Goal: Task Accomplishment & Management: Complete application form

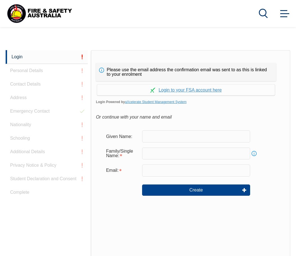
scroll to position [133, 0]
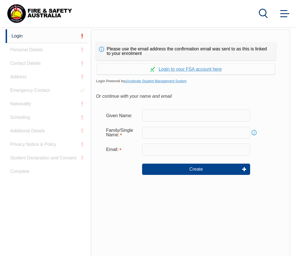
scroll to position [142, 0]
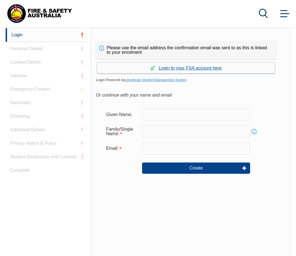
click at [186, 66] on link "Continue with aXcelerate" at bounding box center [186, 68] width 178 height 11
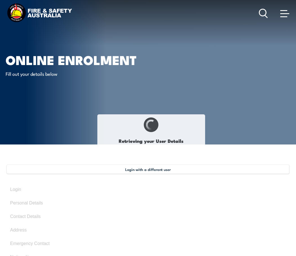
type input "[PERSON_NAME]"
type input "Azzopardi"
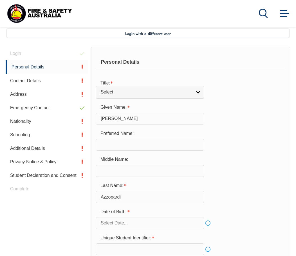
scroll to position [137, 0]
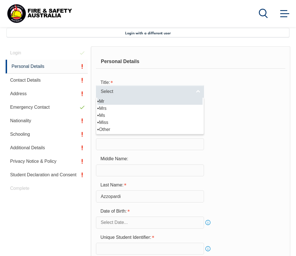
click at [203, 92] on link "Select" at bounding box center [150, 91] width 108 height 13
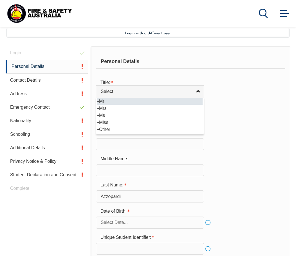
click at [157, 100] on li "Mr" at bounding box center [149, 101] width 105 height 7
select select "Mr"
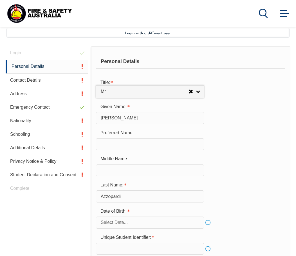
click at [166, 148] on input "text" at bounding box center [150, 144] width 108 height 12
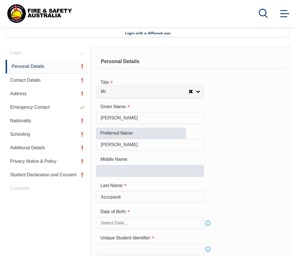
type input "Joshua"
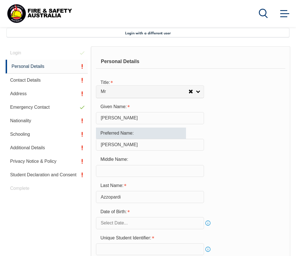
click at [151, 171] on input "text" at bounding box center [150, 171] width 108 height 12
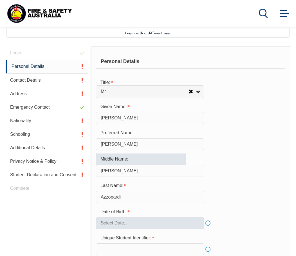
type input "Anthony"
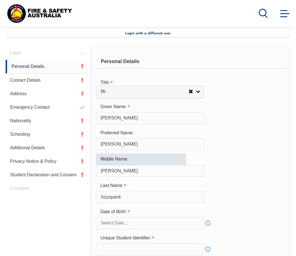
click at [152, 222] on input "text" at bounding box center [150, 223] width 108 height 12
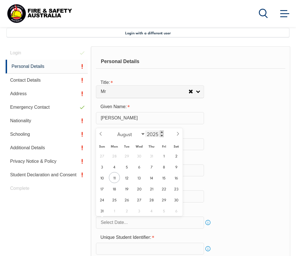
click at [161, 132] on span at bounding box center [162, 131] width 4 height 3
click at [162, 136] on span at bounding box center [162, 135] width 4 height 3
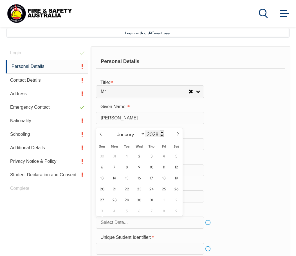
click at [162, 136] on span at bounding box center [162, 135] width 4 height 3
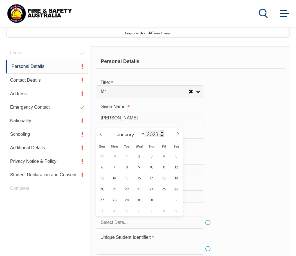
click at [162, 136] on span at bounding box center [162, 135] width 4 height 3
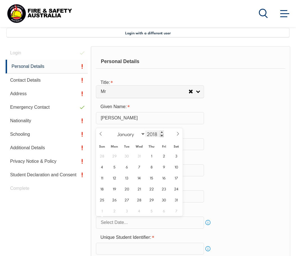
click at [162, 136] on span at bounding box center [162, 135] width 4 height 3
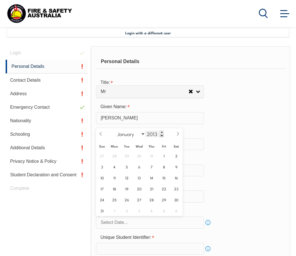
click at [162, 136] on span at bounding box center [162, 135] width 4 height 3
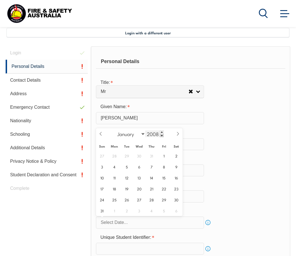
click at [162, 136] on span at bounding box center [162, 135] width 4 height 3
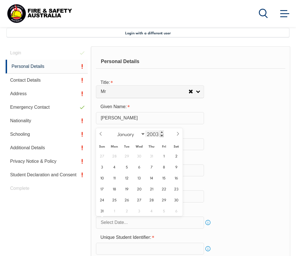
click at [162, 136] on span at bounding box center [162, 135] width 4 height 3
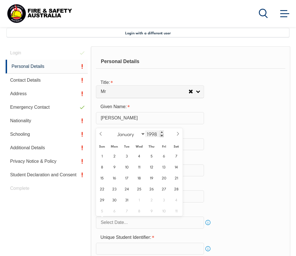
click at [162, 136] on span at bounding box center [162, 135] width 4 height 3
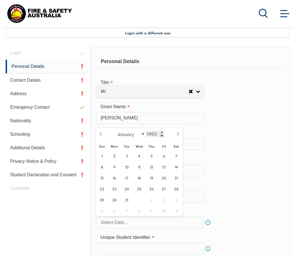
click at [162, 136] on span at bounding box center [162, 135] width 4 height 3
type input "1992"
click at [101, 200] on span "23" at bounding box center [102, 199] width 11 height 11
type input "August 23, 1992"
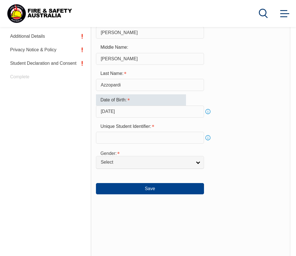
scroll to position [249, 0]
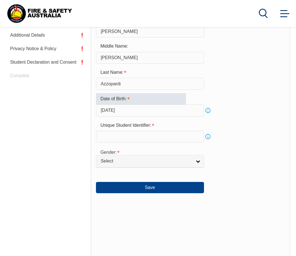
click at [155, 136] on input "text" at bounding box center [150, 137] width 108 height 12
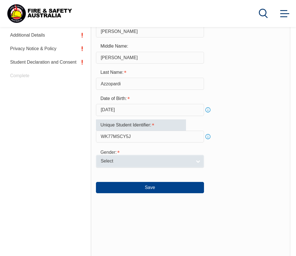
type input "WK77MSCY5J"
click at [197, 163] on link "Select" at bounding box center [150, 161] width 108 height 13
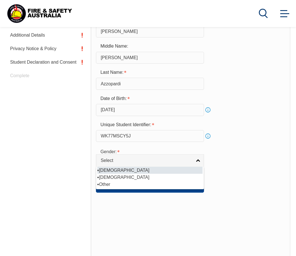
click at [177, 170] on li "Male" at bounding box center [149, 170] width 105 height 7
select select "M"
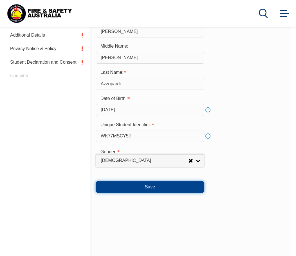
click at [152, 188] on button "Save" at bounding box center [150, 186] width 108 height 11
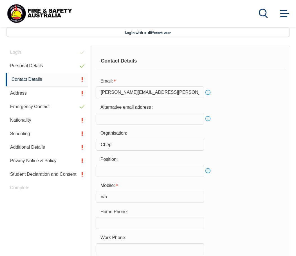
scroll to position [137, 0]
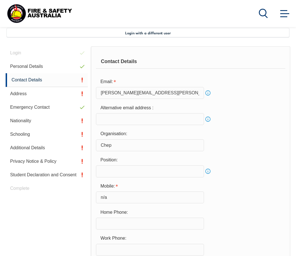
click at [146, 173] on input "text" at bounding box center [150, 171] width 108 height 12
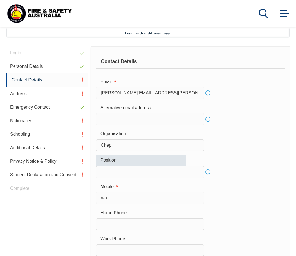
click at [209, 172] on link "Info" at bounding box center [208, 172] width 8 height 8
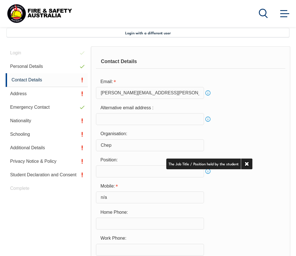
click at [150, 176] on input "text" at bounding box center [150, 171] width 108 height 12
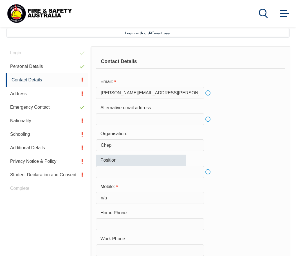
type input "@"
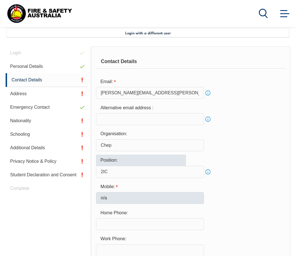
type input "2IC"
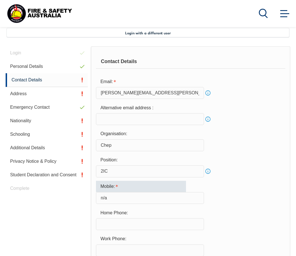
click at [135, 198] on input "n/a" at bounding box center [150, 198] width 108 height 12
click at [249, 190] on div "Mobile: n/a" at bounding box center [191, 192] width 190 height 23
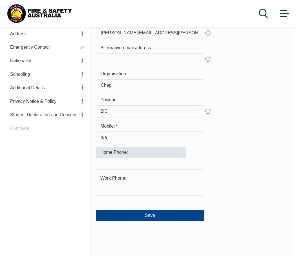
scroll to position [249, 0]
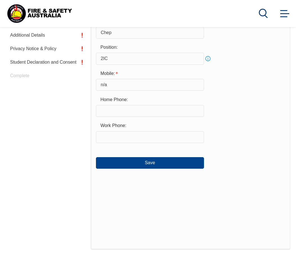
click at [117, 84] on input "n/a" at bounding box center [150, 85] width 108 height 12
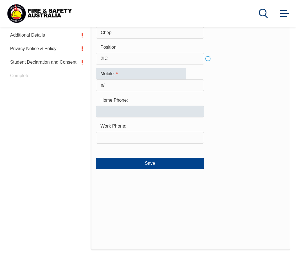
type input "n"
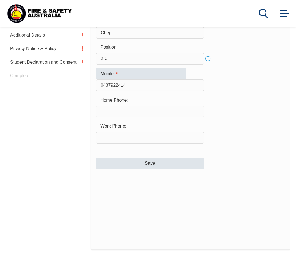
type input "0437922414"
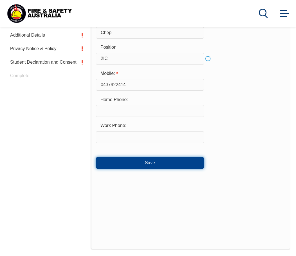
click at [144, 159] on button "Save" at bounding box center [150, 162] width 108 height 11
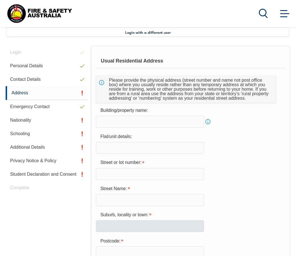
scroll to position [137, 0]
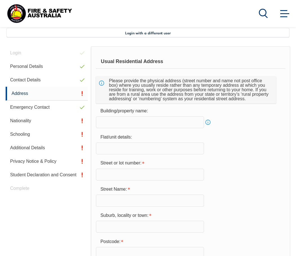
click at [208, 123] on link "Info" at bounding box center [208, 122] width 8 height 8
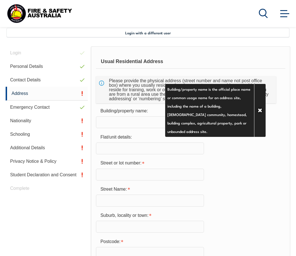
click at [251, 173] on div "Street or lot number:" at bounding box center [191, 169] width 190 height 23
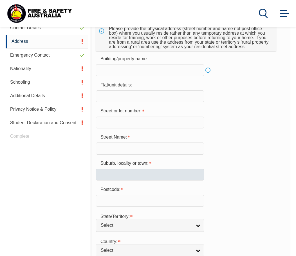
scroll to position [193, 0]
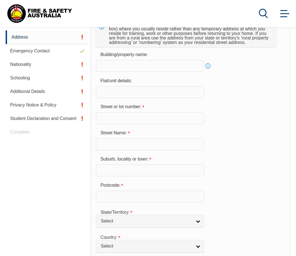
click at [117, 117] on input "text" at bounding box center [150, 118] width 108 height 12
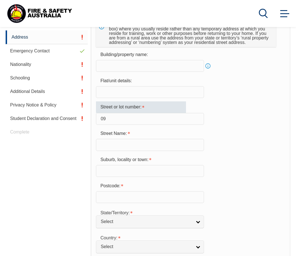
type input "0"
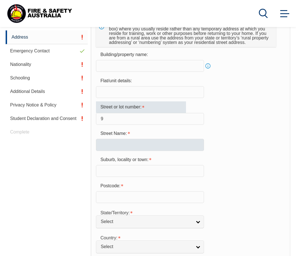
type input "9"
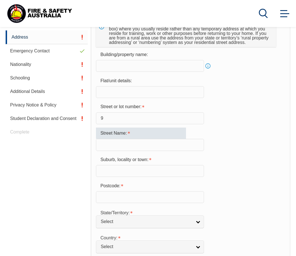
click at [124, 144] on input "text" at bounding box center [150, 145] width 108 height 12
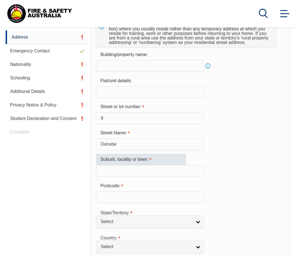
click at [130, 168] on input "text" at bounding box center [150, 171] width 108 height 12
click at [130, 144] on input "Danube" at bounding box center [150, 144] width 108 height 12
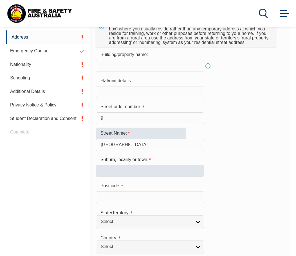
type input "Danube Road"
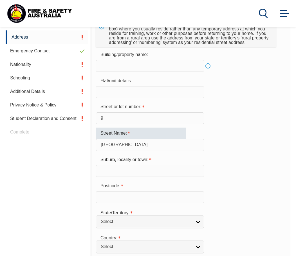
click at [139, 170] on input "text" at bounding box center [150, 171] width 108 height 12
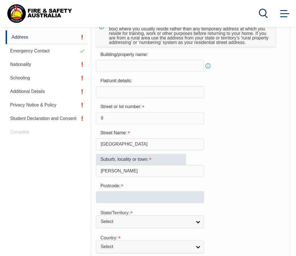
type input "Clyde"
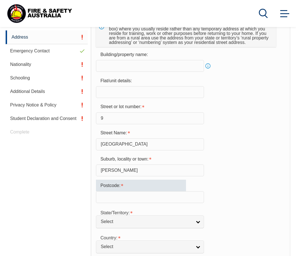
click at [134, 195] on input "text" at bounding box center [150, 197] width 108 height 12
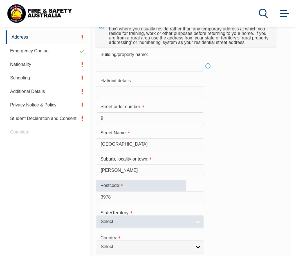
type input "3978"
click at [125, 223] on span "Select" at bounding box center [146, 222] width 91 height 6
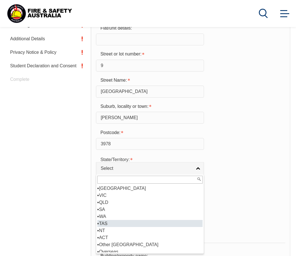
scroll to position [249, 0]
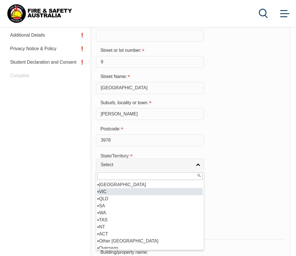
click at [119, 193] on li "VIC" at bounding box center [149, 191] width 105 height 7
select select "VIC"
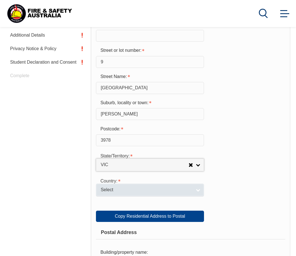
click at [108, 191] on span "Select" at bounding box center [146, 190] width 91 height 6
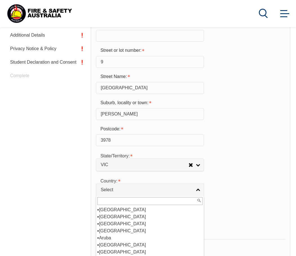
scroll to position [85, 0]
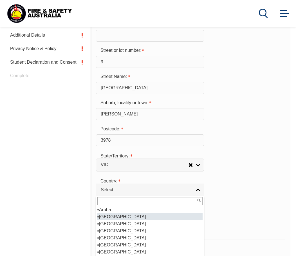
click at [119, 217] on li "Australia" at bounding box center [149, 216] width 105 height 7
select select "1101"
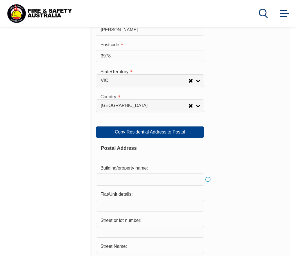
scroll to position [334, 0]
click at [156, 133] on link "Copy Residential Address to Postal" at bounding box center [150, 131] width 108 height 11
type input "9"
type input "Danube Road"
type input "Clyde"
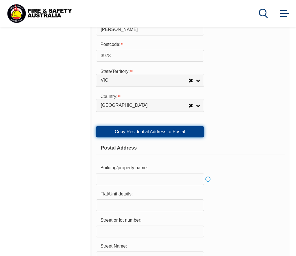
select select "VIC"
type input "3978"
select select "1101"
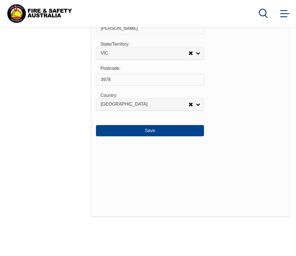
scroll to position [615, 0]
click at [154, 134] on button "Save" at bounding box center [150, 130] width 108 height 11
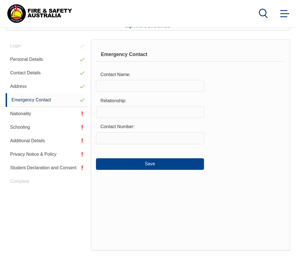
scroll to position [137, 0]
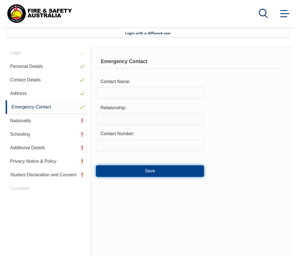
click at [150, 170] on button "Save" at bounding box center [150, 170] width 108 height 11
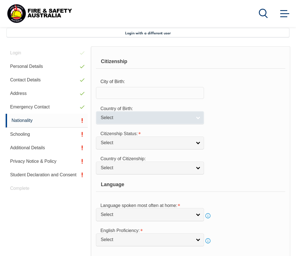
click at [198, 119] on link "Select" at bounding box center [150, 117] width 108 height 13
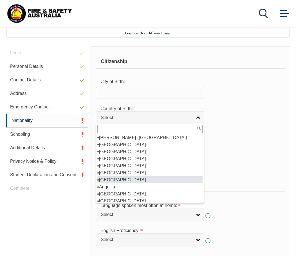
scroll to position [56, 0]
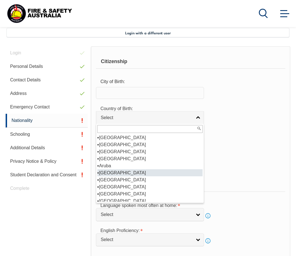
click at [126, 174] on li "Australia" at bounding box center [149, 172] width 105 height 7
select select "1101"
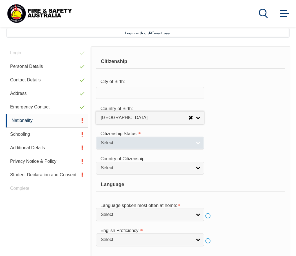
click at [160, 143] on span "Select" at bounding box center [146, 143] width 91 height 6
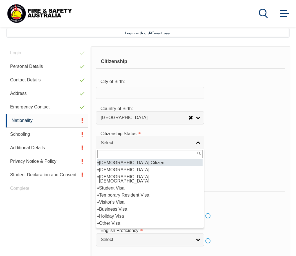
click at [123, 162] on li "Australian Citizen" at bounding box center [149, 162] width 105 height 7
select select "1"
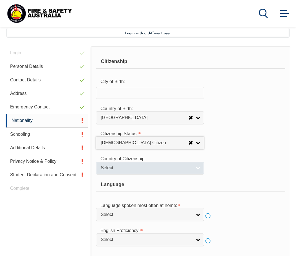
click at [140, 167] on span "Select" at bounding box center [146, 168] width 91 height 6
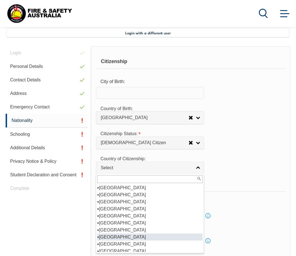
scroll to position [85, 0]
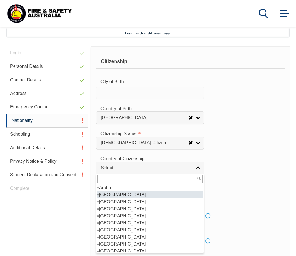
click at [110, 194] on li "Australia" at bounding box center [149, 194] width 105 height 7
select select "1101"
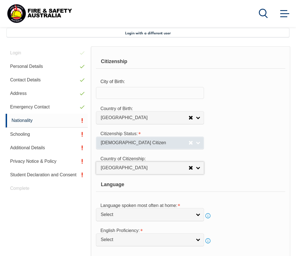
click at [198, 146] on link "Australian Citizen" at bounding box center [150, 143] width 108 height 13
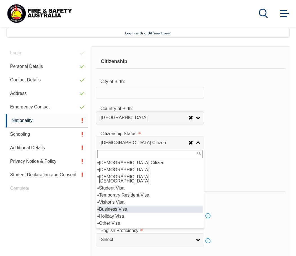
scroll to position [10, 0]
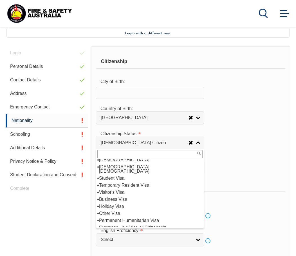
click at [43, 224] on div "Login Personal Details Contact Details Address Emergency Contact Nationality Sc…" at bounding box center [48, 221] width 85 height 351
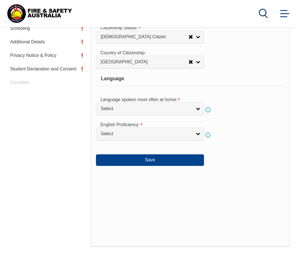
scroll to position [277, 0]
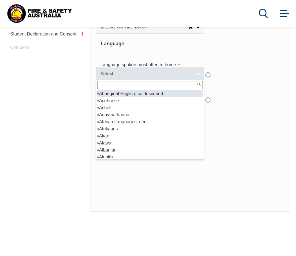
click at [168, 75] on span "Select" at bounding box center [146, 74] width 91 height 6
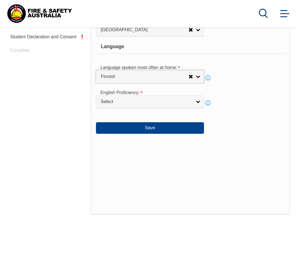
scroll to position [223, 0]
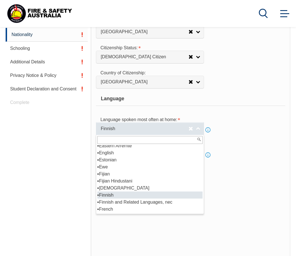
click at [198, 132] on link "Finnish" at bounding box center [150, 128] width 108 height 13
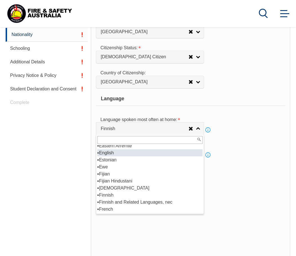
click at [111, 154] on li "English" at bounding box center [149, 152] width 105 height 7
select select "1201"
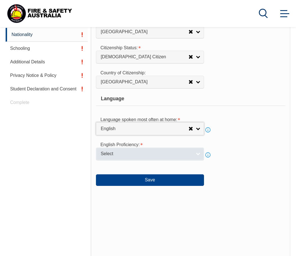
click at [170, 153] on span "Select" at bounding box center [146, 154] width 91 height 6
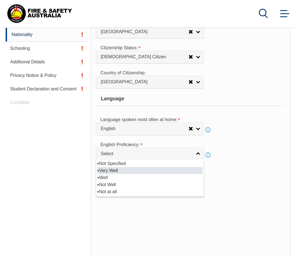
click at [109, 172] on li "Very Well" at bounding box center [149, 170] width 105 height 7
select select "1"
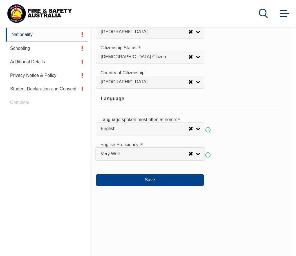
click at [208, 155] on link "Info" at bounding box center [208, 155] width 8 height 8
click at [227, 178] on div "Save" at bounding box center [191, 175] width 190 height 22
click at [139, 181] on button "Save" at bounding box center [150, 179] width 108 height 11
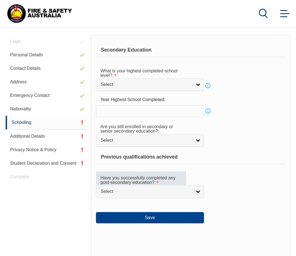
scroll to position [137, 0]
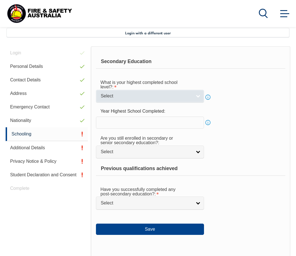
click at [161, 96] on span "Select" at bounding box center [146, 96] width 91 height 6
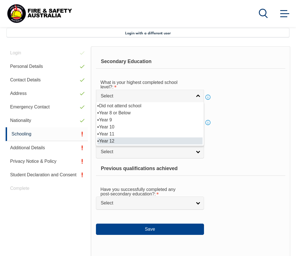
click at [139, 138] on li "Year 12" at bounding box center [149, 140] width 105 height 7
select select "12"
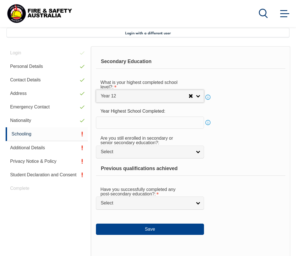
click at [157, 123] on input "text" at bounding box center [150, 123] width 108 height 12
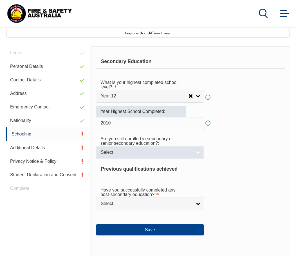
type input "2010"
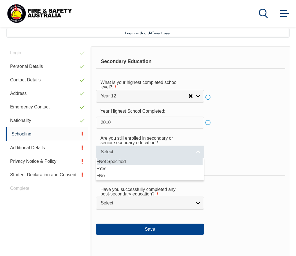
click at [171, 148] on link "Select" at bounding box center [150, 152] width 108 height 13
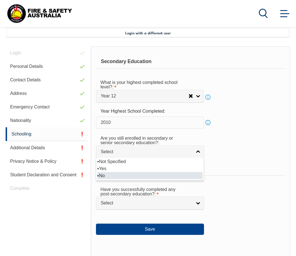
click at [151, 176] on li "No" at bounding box center [149, 175] width 105 height 7
select select "false"
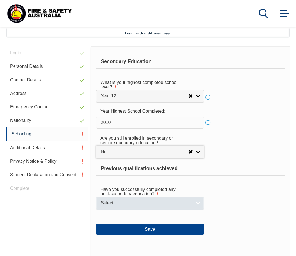
click at [199, 202] on link "Select" at bounding box center [150, 203] width 108 height 13
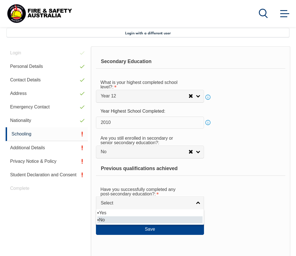
click at [189, 221] on li "No" at bounding box center [149, 219] width 105 height 7
select select "false"
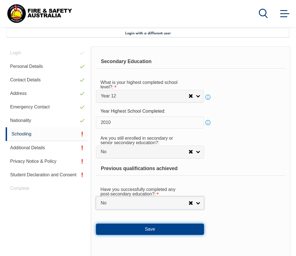
click at [154, 229] on button "Save" at bounding box center [150, 229] width 108 height 11
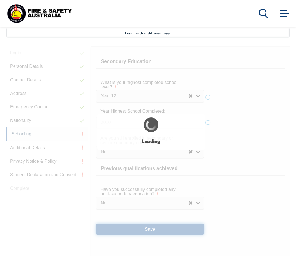
select select
select select "false"
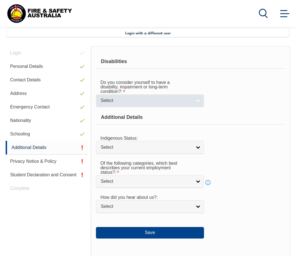
click at [200, 102] on link "Select" at bounding box center [150, 100] width 108 height 13
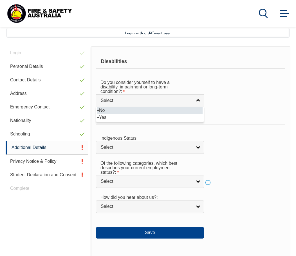
click at [183, 111] on li "No" at bounding box center [149, 110] width 105 height 7
select select "false"
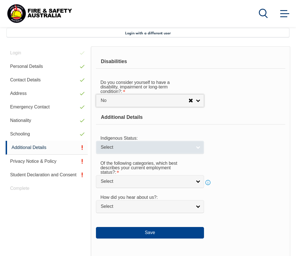
click at [188, 148] on span "Select" at bounding box center [146, 147] width 91 height 6
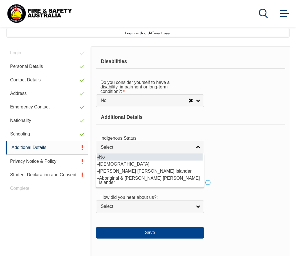
click at [166, 157] on li "No" at bounding box center [149, 157] width 105 height 7
select select "4"
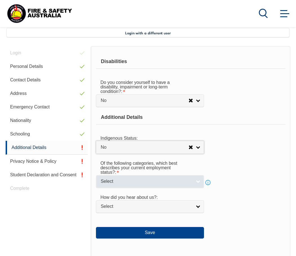
click at [199, 182] on link "Select" at bounding box center [150, 181] width 108 height 13
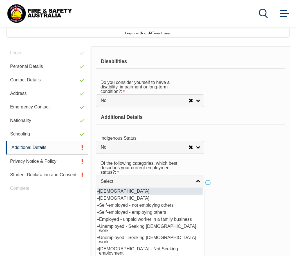
click at [147, 191] on li "Full-time employee" at bounding box center [149, 191] width 105 height 7
select select "1"
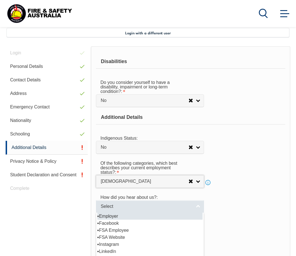
click at [200, 206] on link "Select" at bounding box center [150, 206] width 108 height 13
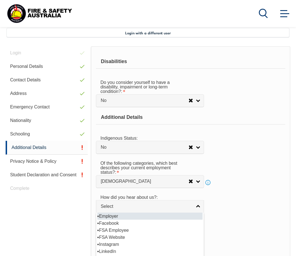
click at [151, 216] on li "Employer" at bounding box center [149, 216] width 105 height 7
select select "8019"
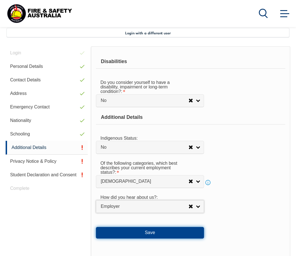
click at [156, 233] on button "Save" at bounding box center [150, 232] width 108 height 11
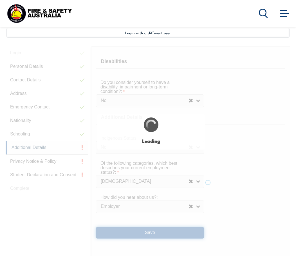
select select "false"
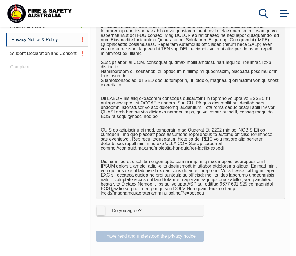
scroll to position [306, 0]
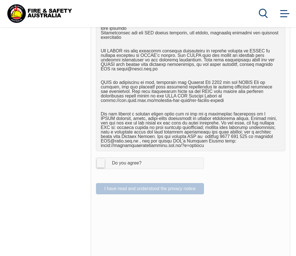
click at [100, 159] on label "I Agree Do you agree?" at bounding box center [150, 162] width 108 height 11
click at [146, 159] on input "I Agree Do you agree?" at bounding box center [151, 163] width 10 height 11
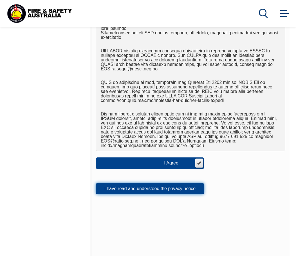
click at [165, 188] on button "I have read and understood the privacy notice" at bounding box center [150, 188] width 108 height 11
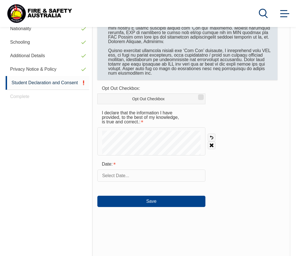
scroll to position [246, 0]
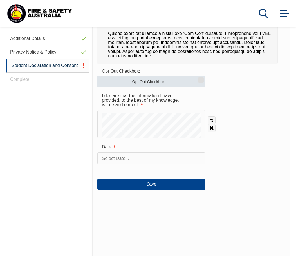
click at [200, 78] on input "Opt Out Checkbox" at bounding box center [200, 78] width 3 height 1
checkbox input "true"
click at [211, 119] on link "Undo" at bounding box center [212, 120] width 8 height 8
click at [214, 126] on link "Clear" at bounding box center [212, 128] width 8 height 8
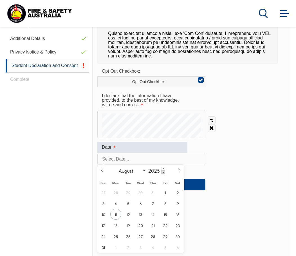
click at [142, 157] on input "text" at bounding box center [151, 159] width 108 height 12
click at [117, 213] on span "11" at bounding box center [115, 214] width 11 height 11
type input "August 11, 2025"
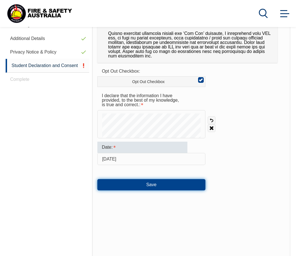
click at [158, 182] on button "Save" at bounding box center [151, 184] width 108 height 11
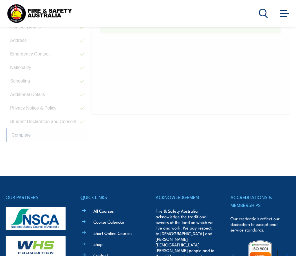
scroll to position [155, 0]
